Goal: Information Seeking & Learning: Find specific page/section

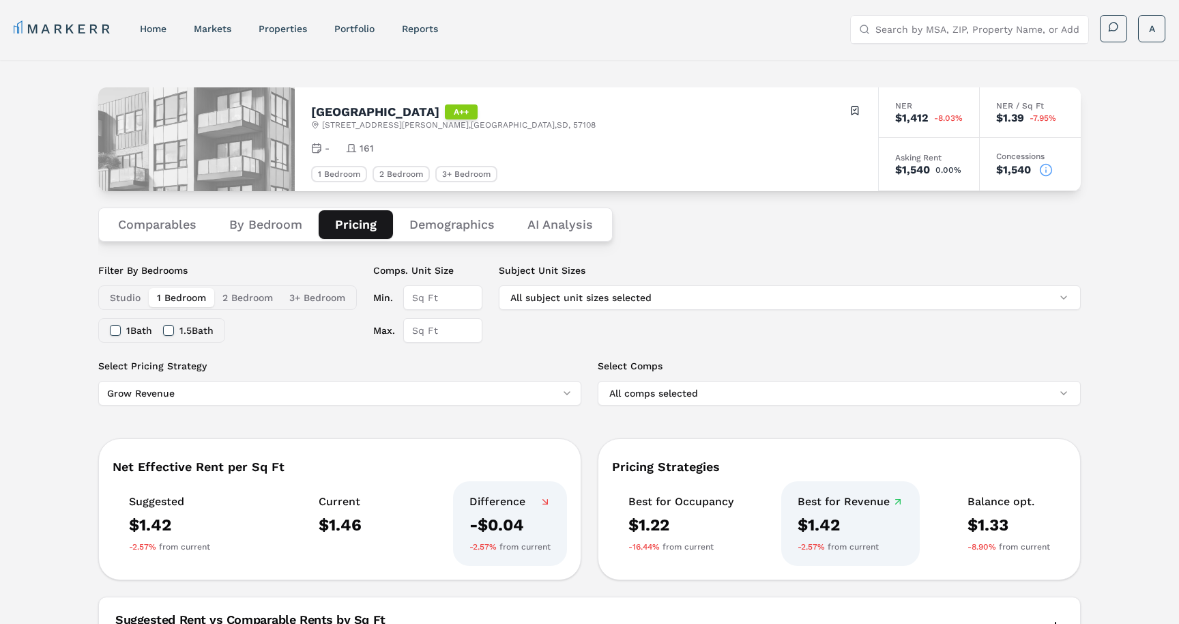
scroll to position [422, 0]
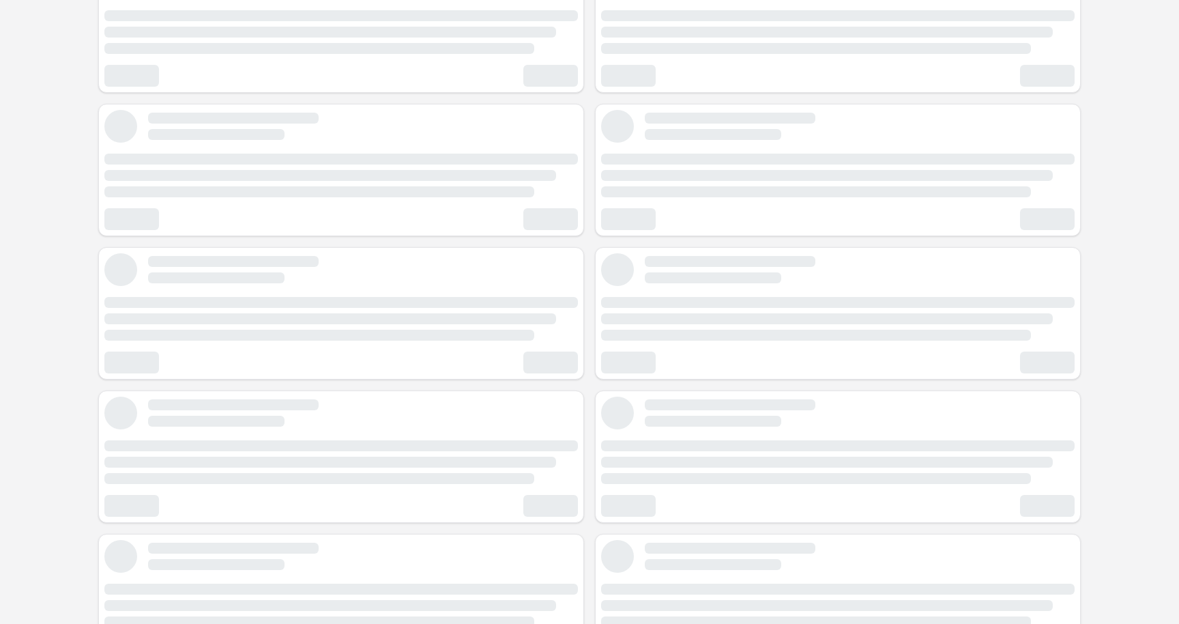
scroll to position [8, 0]
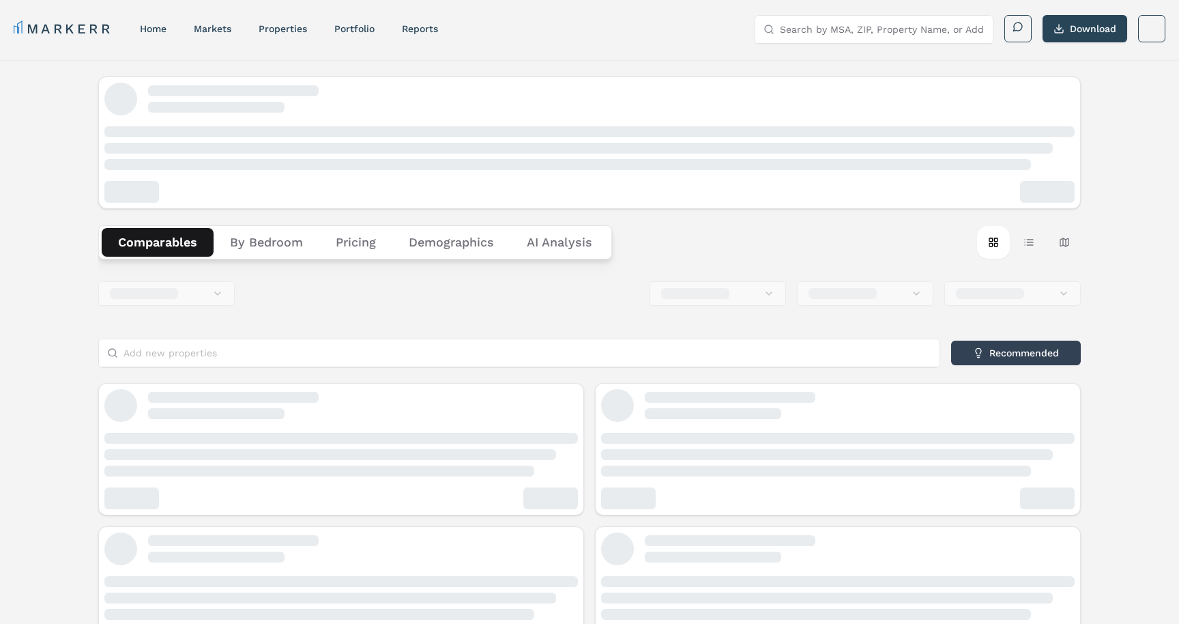
scroll to position [8, 0]
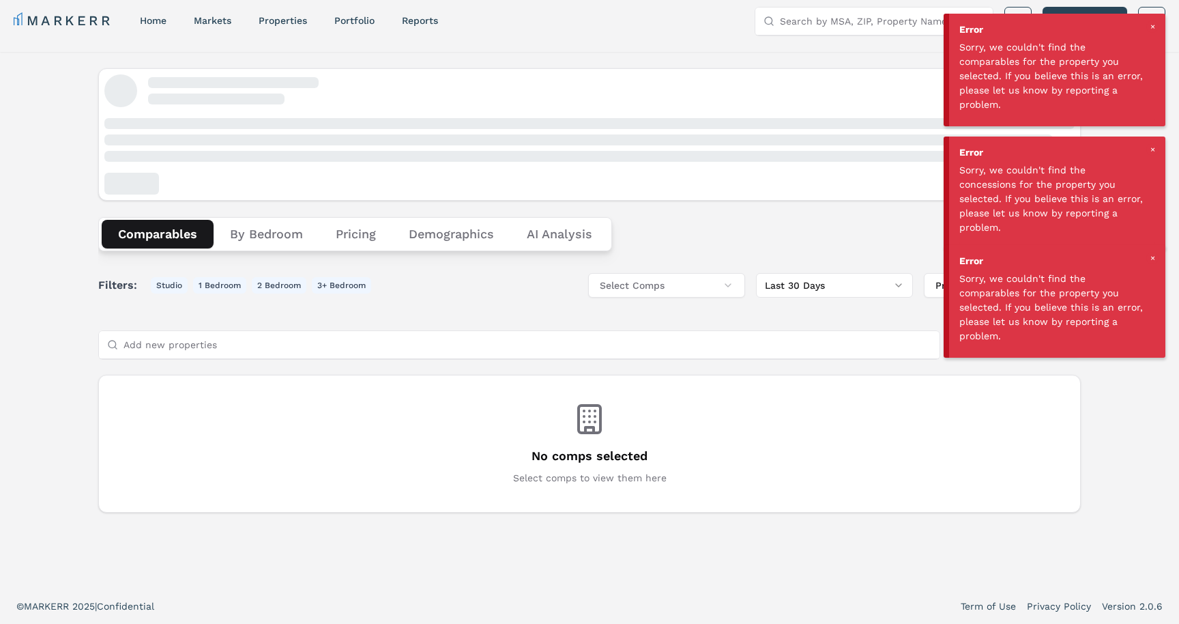
click at [91, 20] on link "MARKERR" at bounding box center [63, 20] width 99 height 19
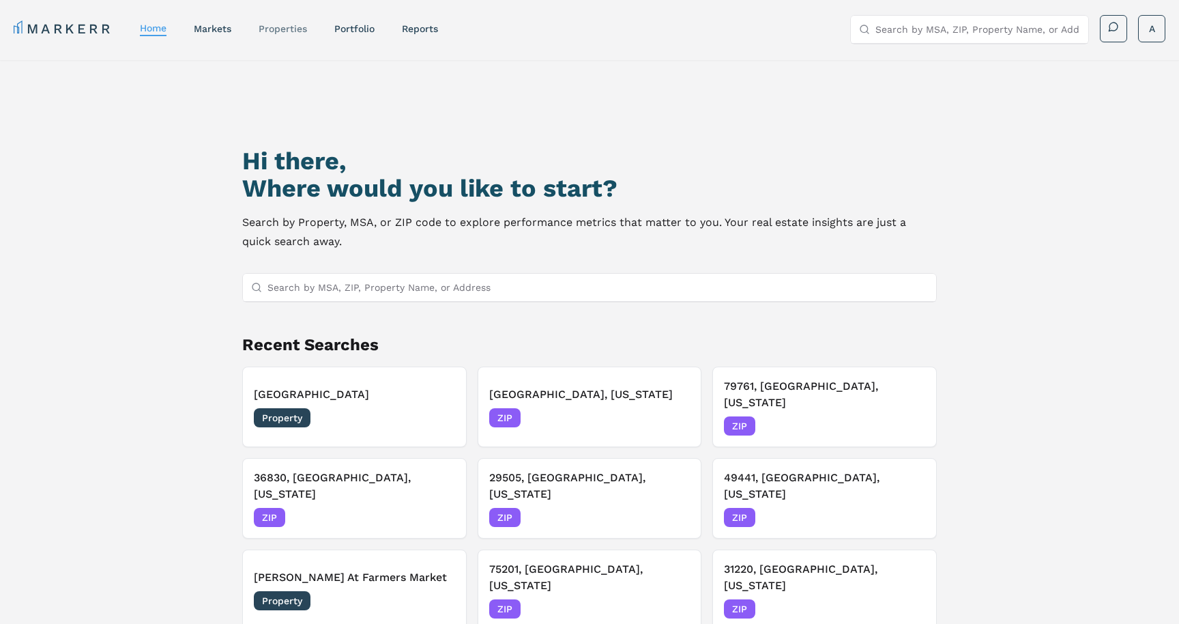
click at [295, 29] on link "properties" at bounding box center [283, 28] width 48 height 11
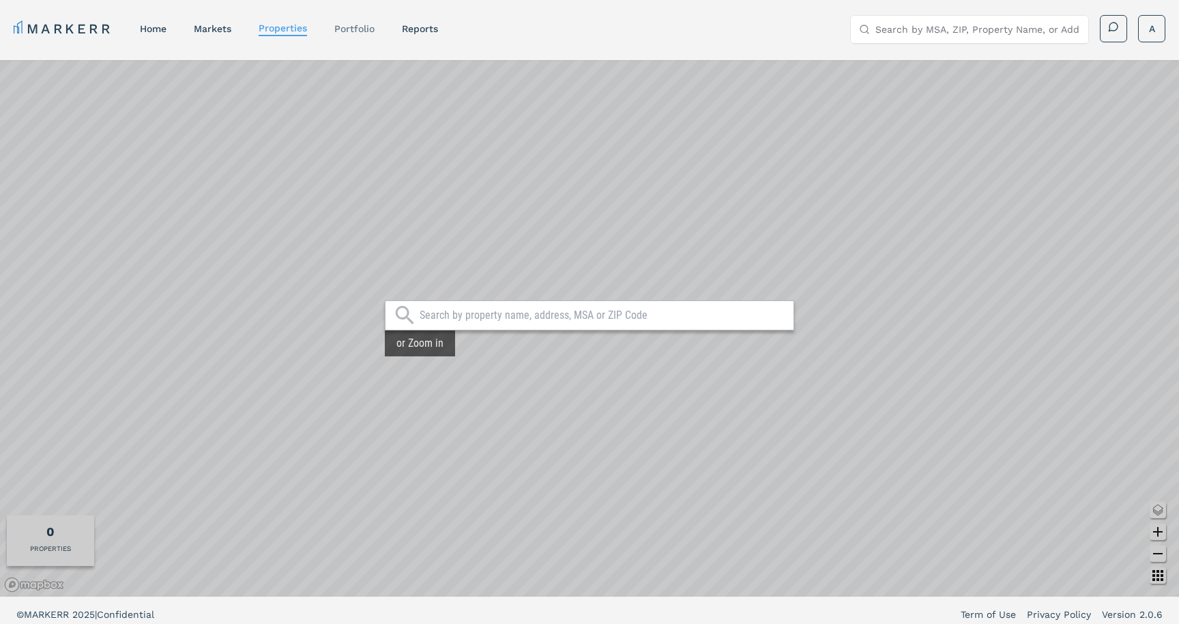
click at [360, 32] on link "Portfolio" at bounding box center [354, 28] width 40 height 11
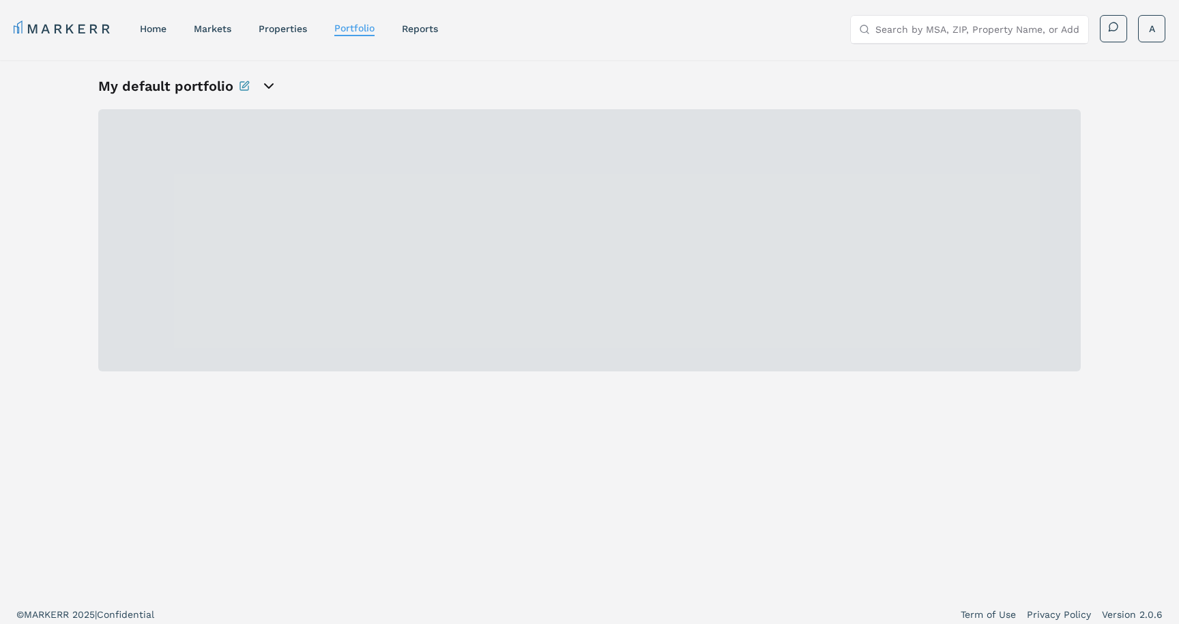
click at [205, 94] on h1 "My default portfolio" at bounding box center [165, 85] width 135 height 19
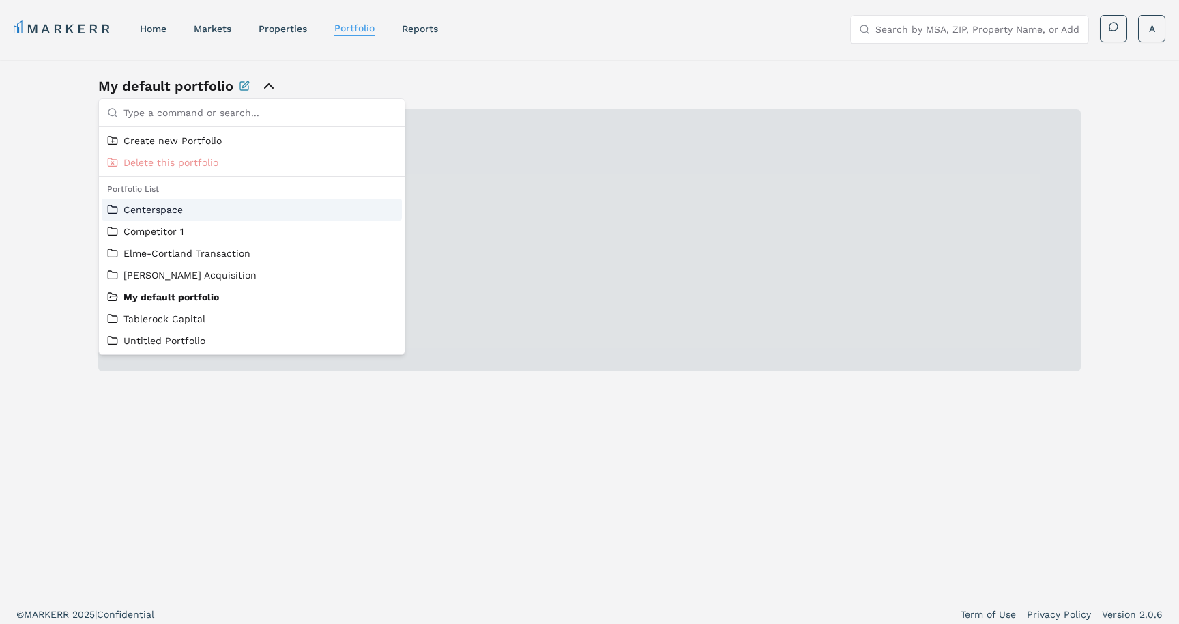
click at [148, 214] on link "Centerspace" at bounding box center [251, 210] width 289 height 14
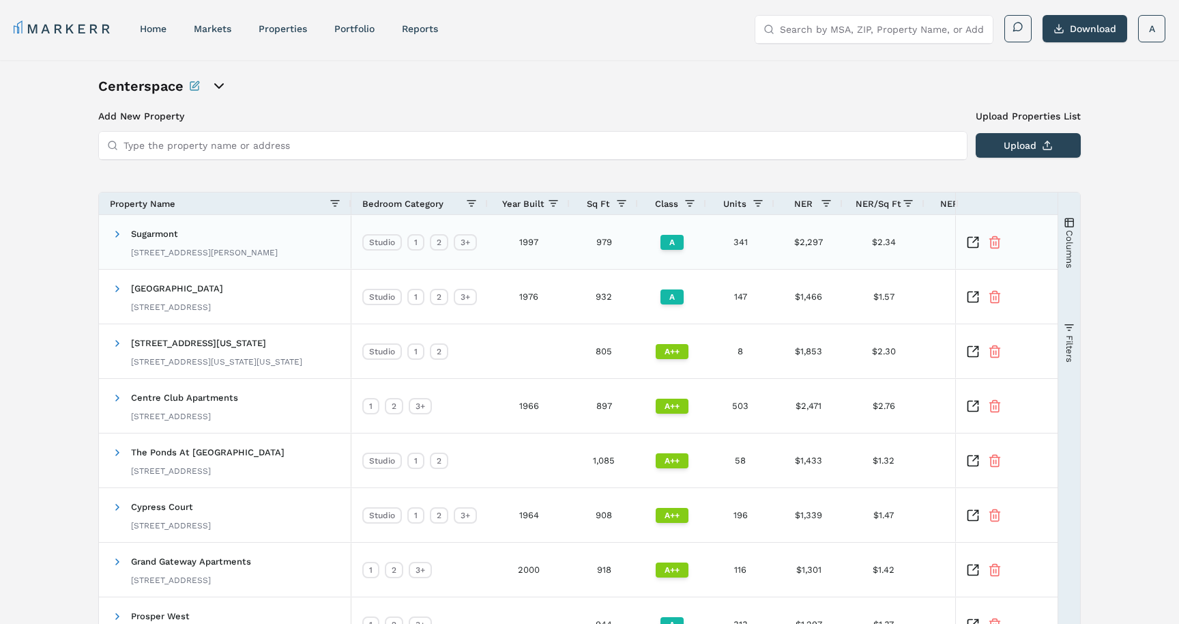
click at [153, 231] on span "Sugarmont" at bounding box center [154, 234] width 47 height 10
click at [153, 233] on span "Sugarmont" at bounding box center [154, 234] width 47 height 10
click at [366, 247] on div "Studio" at bounding box center [382, 242] width 40 height 16
click at [214, 244] on div "Sugarmont 2191 S McClelland St, Salt Lake City, UT 84106" at bounding box center [204, 241] width 147 height 43
click at [229, 145] on input "Type the property name or address" at bounding box center [540, 145] width 835 height 27
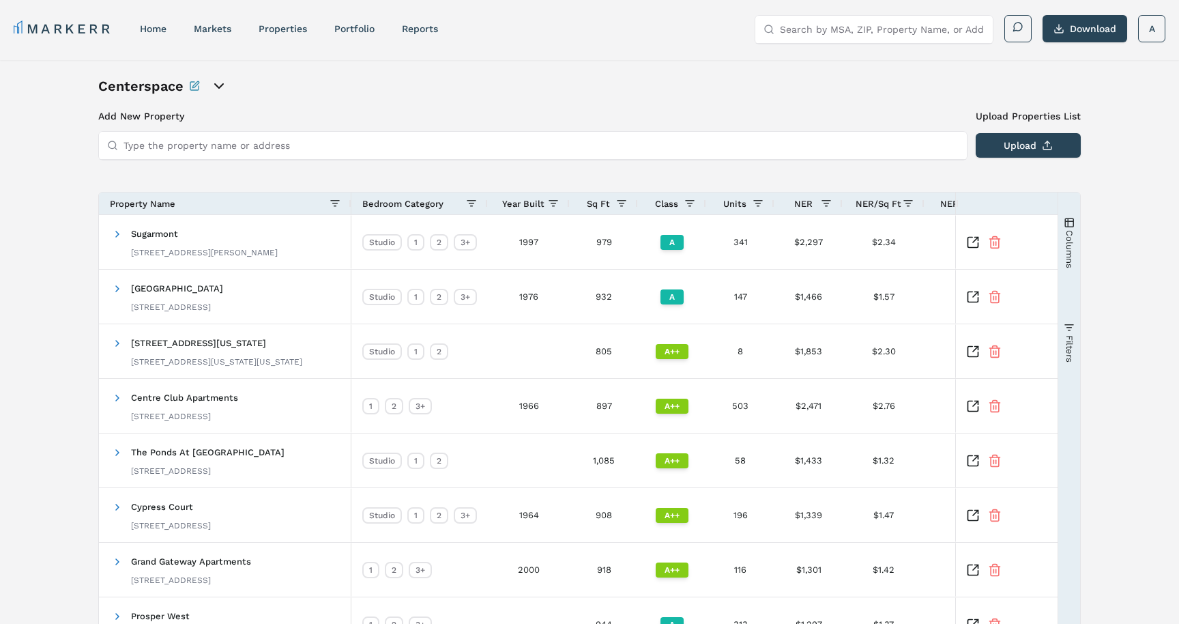
click at [870, 12] on div "MARKERR home markets properties Portfolio reports Search by MSA, ZIP, Property …" at bounding box center [589, 27] width 1179 height 55
click at [819, 29] on input "Search by MSA, ZIP, Property Name, or Address" at bounding box center [882, 29] width 205 height 27
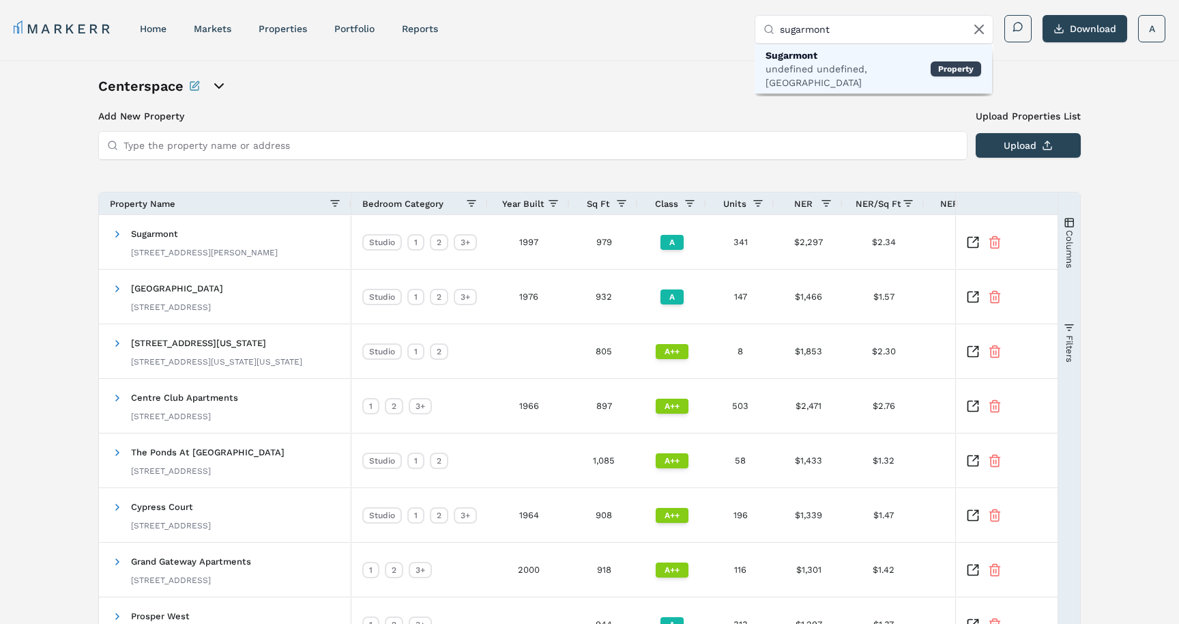
type input "sugarmont"
click at [820, 64] on div "undefined undefined, Salt Lake City" at bounding box center [848, 75] width 165 height 27
